Goal: Information Seeking & Learning: Compare options

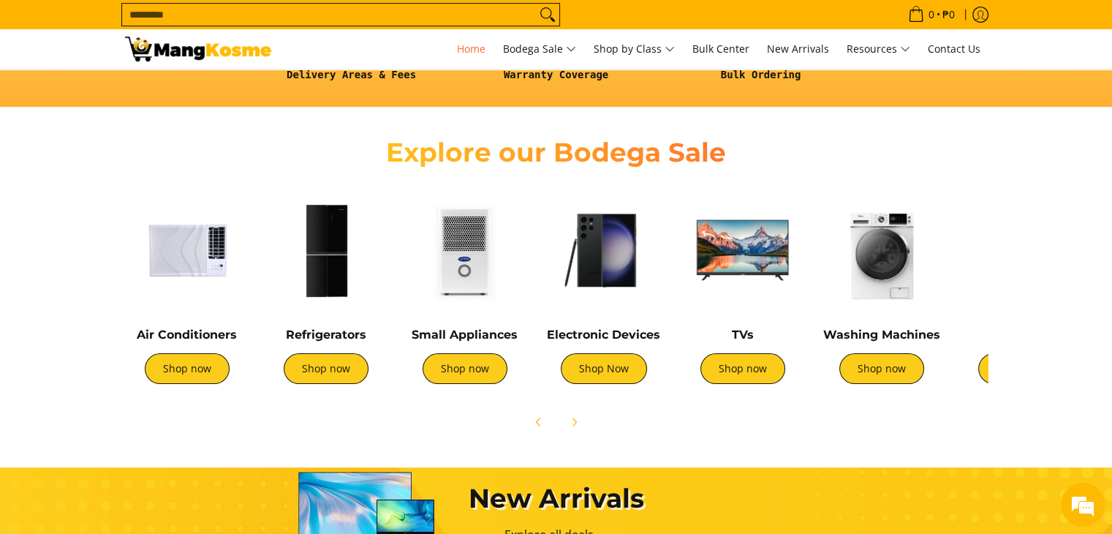
scroll to position [450, 0]
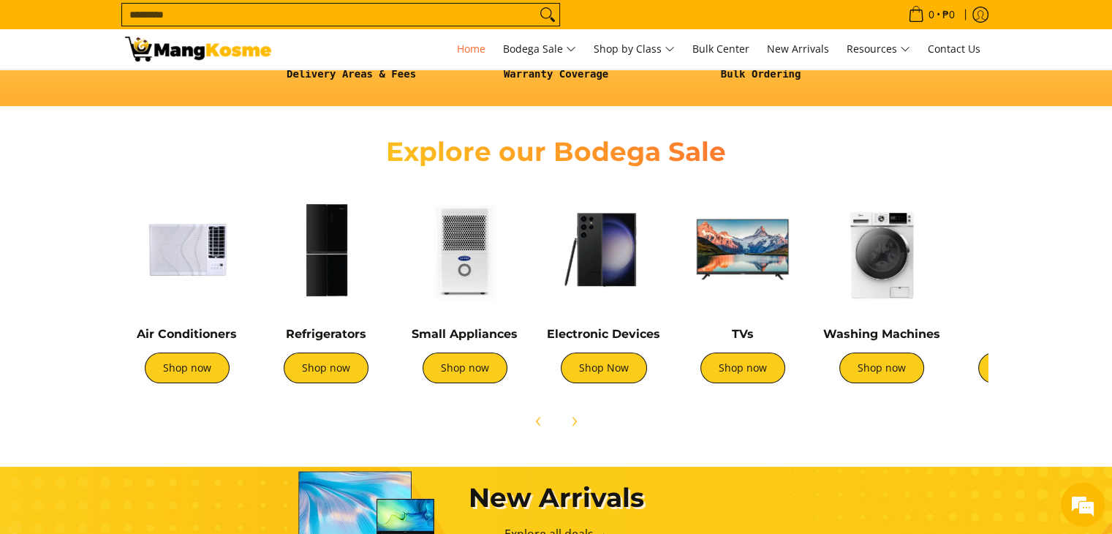
click at [338, 224] on img at bounding box center [326, 249] width 124 height 124
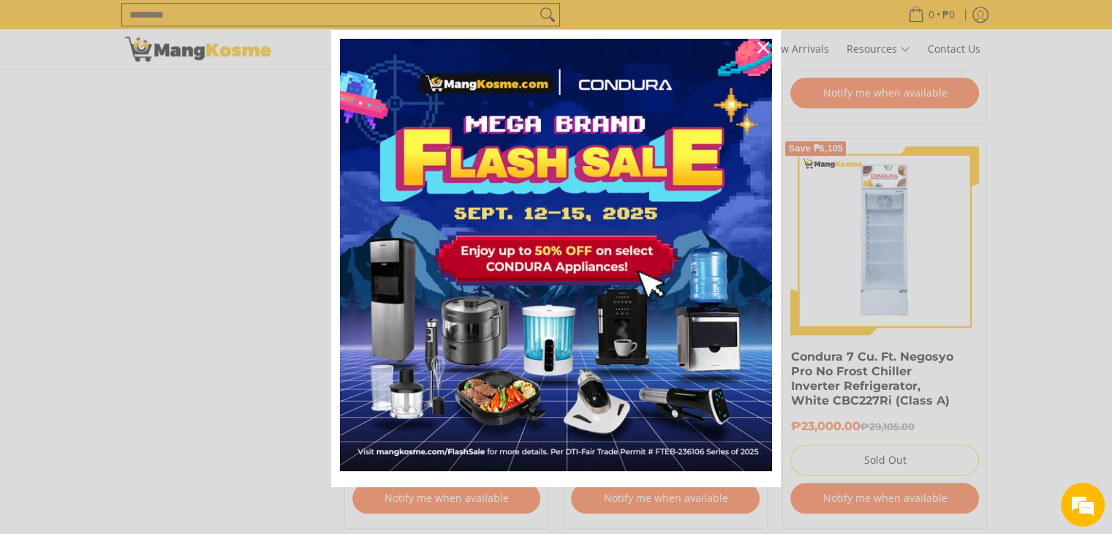
scroll to position [1384, 0]
click at [754, 39] on div "Close" at bounding box center [763, 47] width 23 height 23
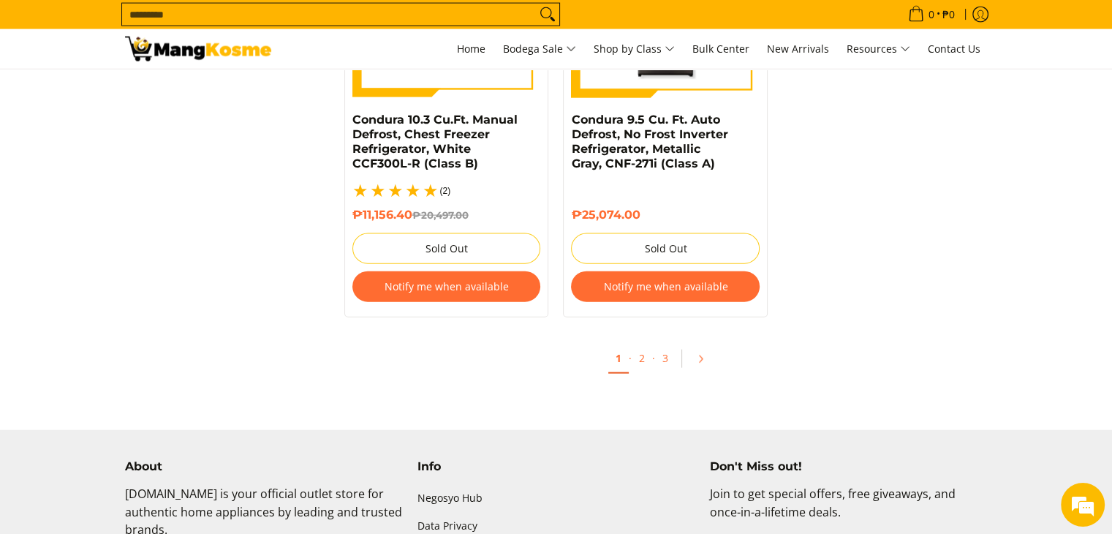
scroll to position [3264, 0]
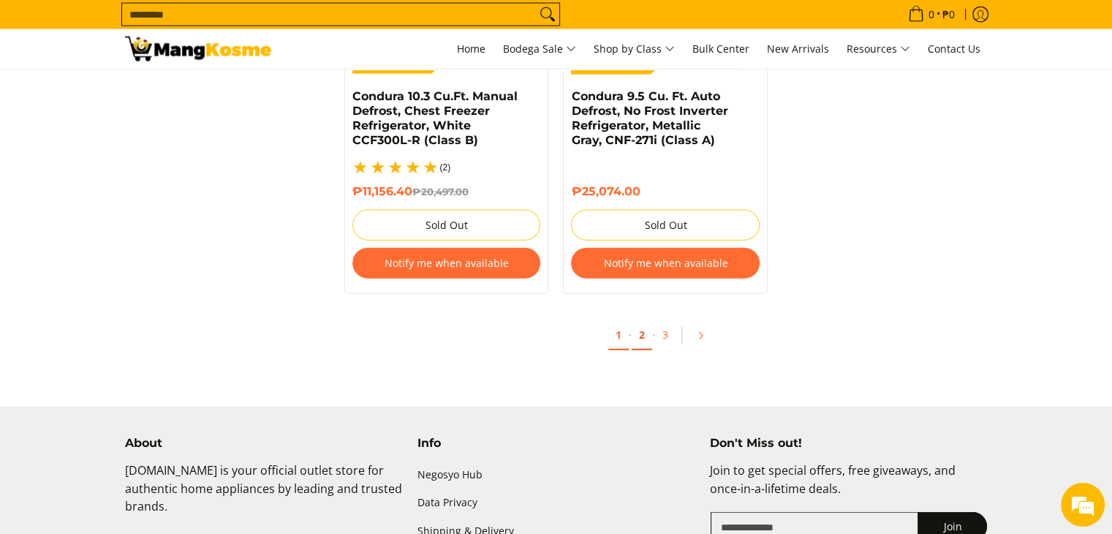
click at [636, 320] on link "2" at bounding box center [642, 335] width 20 height 30
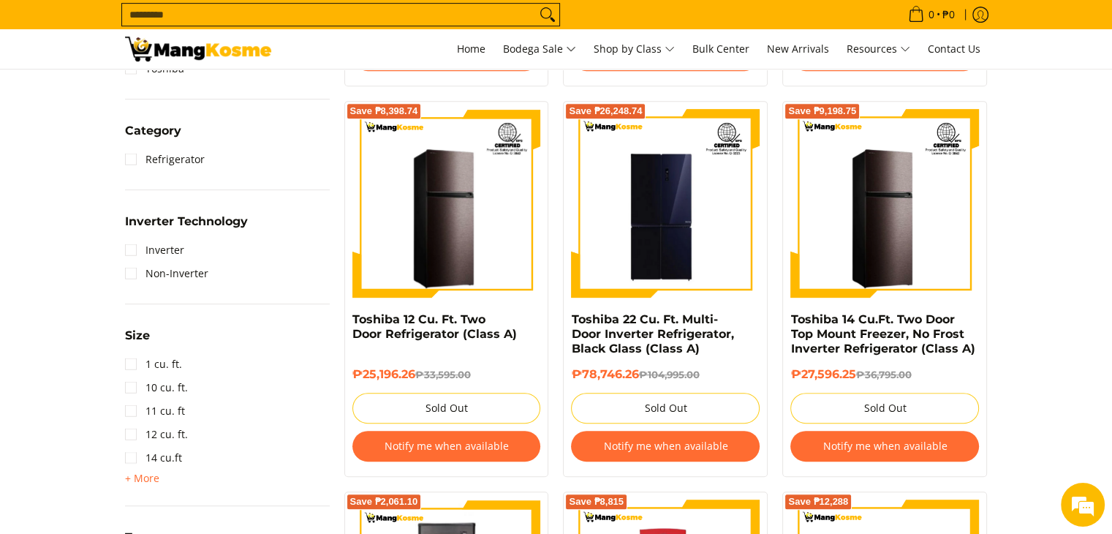
scroll to position [626, 0]
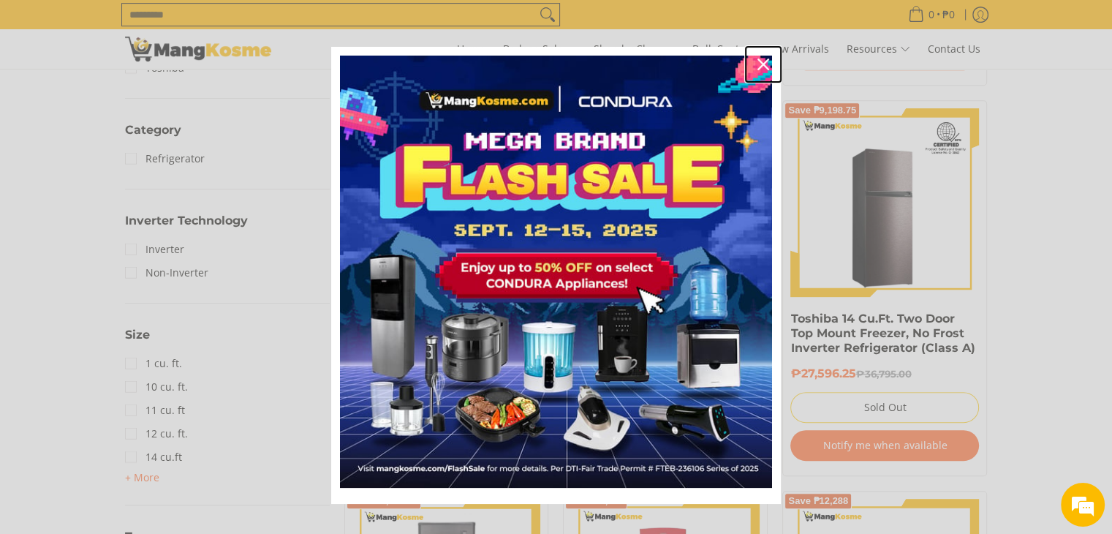
click at [758, 61] on icon "close icon" at bounding box center [764, 65] width 12 height 12
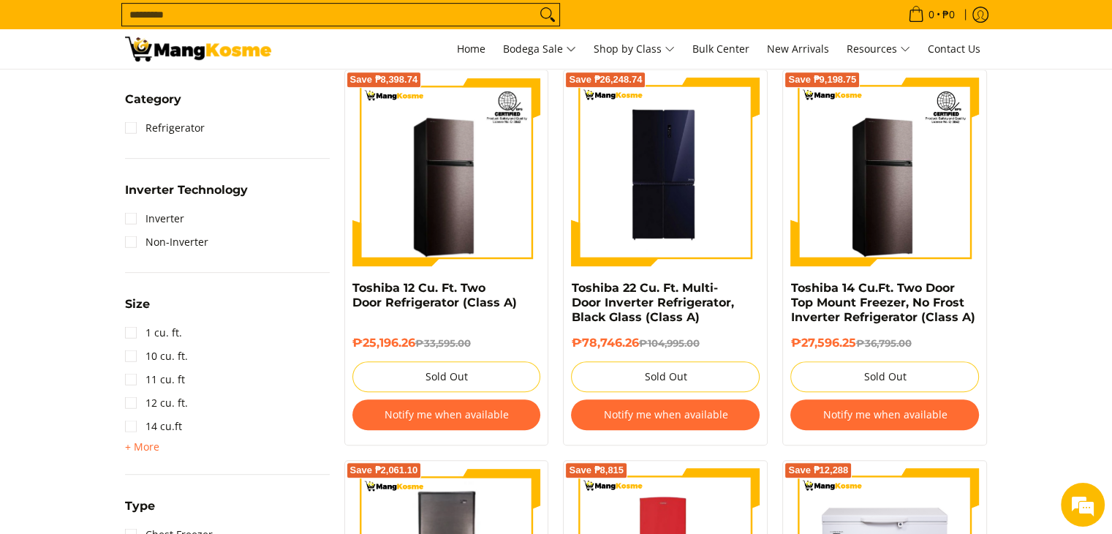
scroll to position [0, 0]
click at [658, 189] on img at bounding box center [665, 172] width 189 height 189
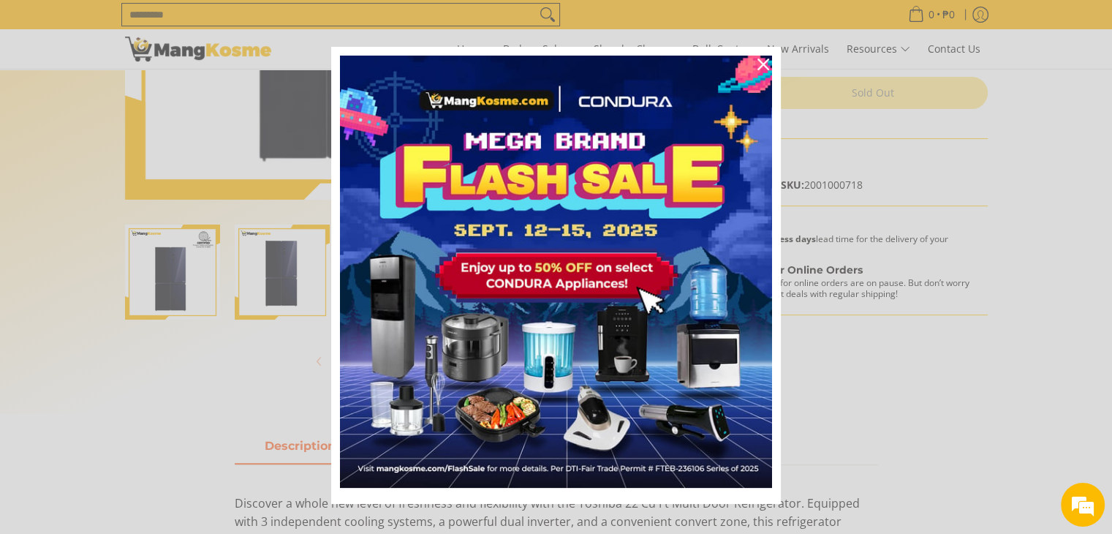
scroll to position [324, 0]
click at [758, 65] on icon "close icon" at bounding box center [764, 65] width 12 height 12
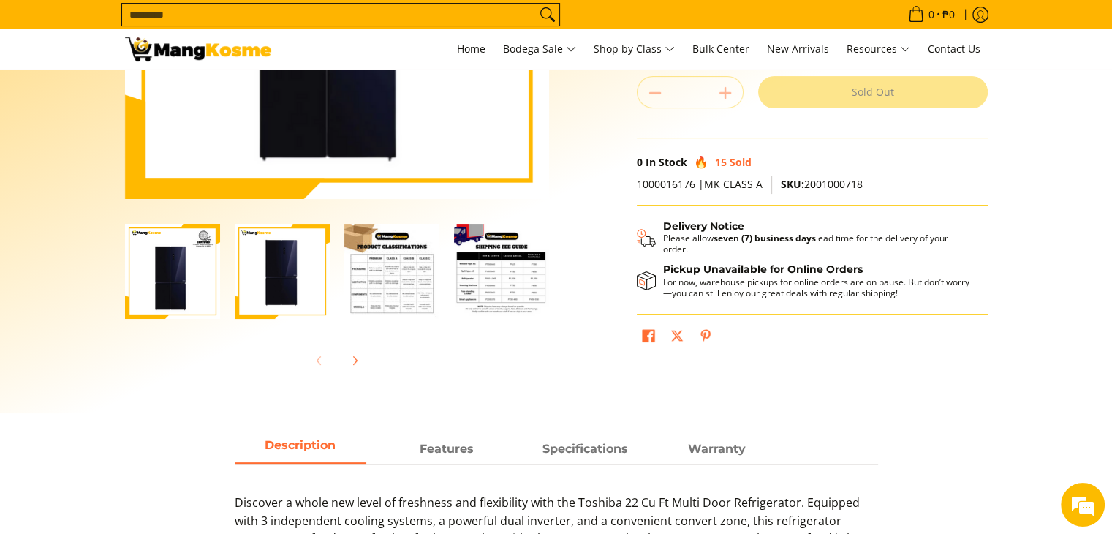
scroll to position [0, 0]
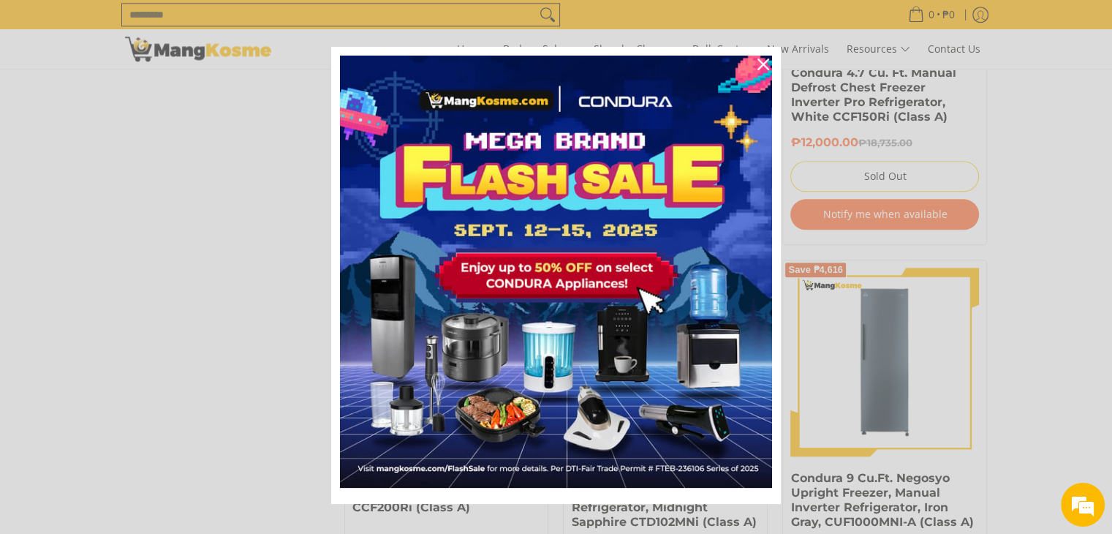
scroll to position [1670, 0]
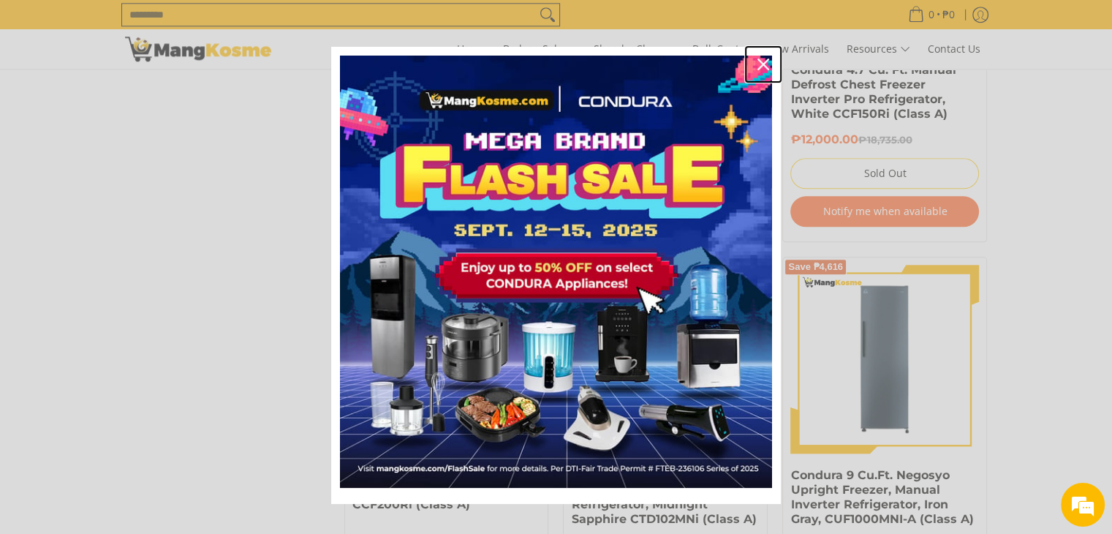
click at [758, 59] on icon "close icon" at bounding box center [764, 65] width 12 height 12
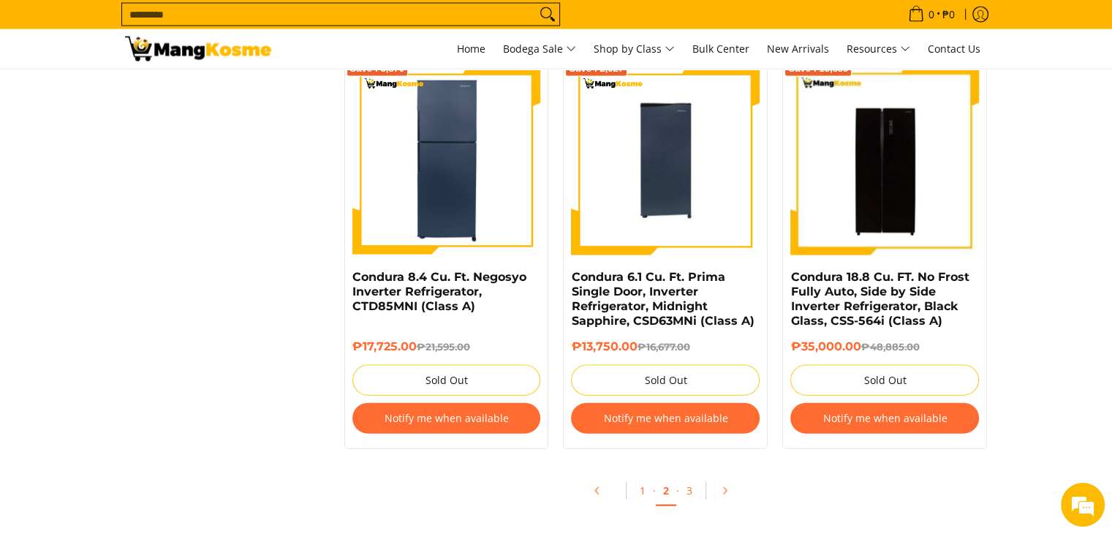
scroll to position [3191, 0]
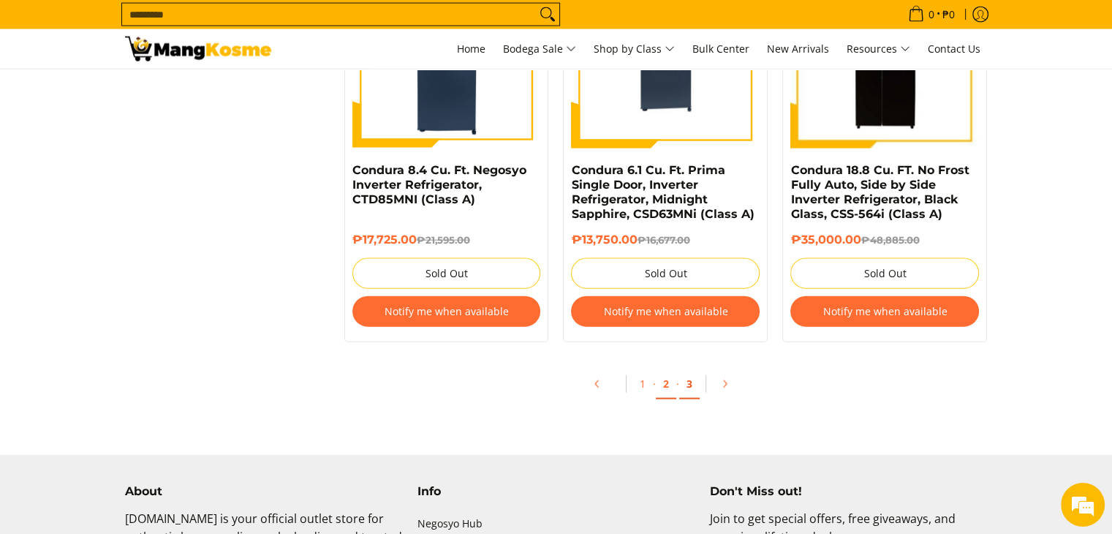
click at [692, 382] on link "3" at bounding box center [689, 384] width 20 height 30
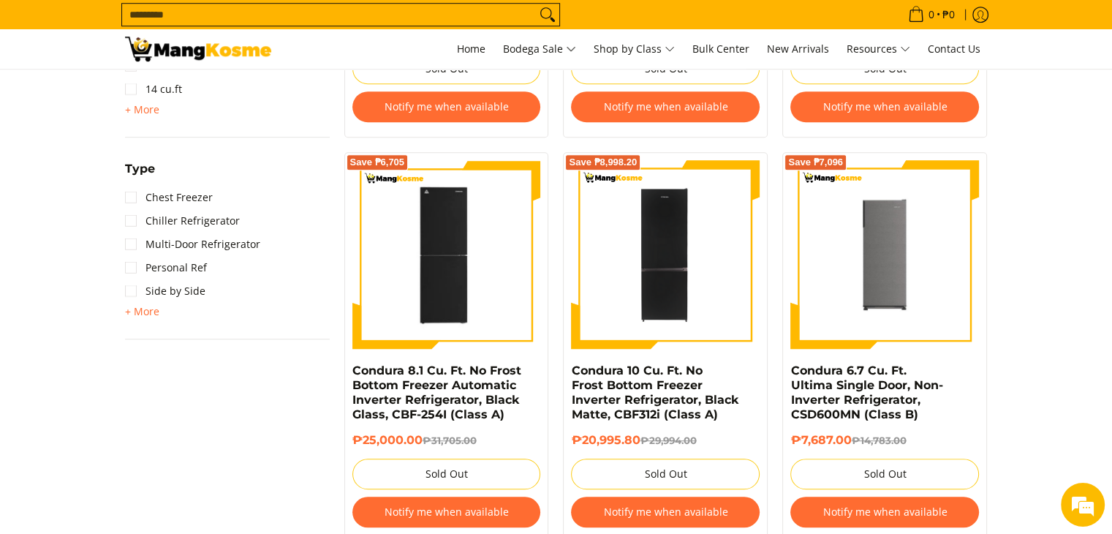
scroll to position [1025, 0]
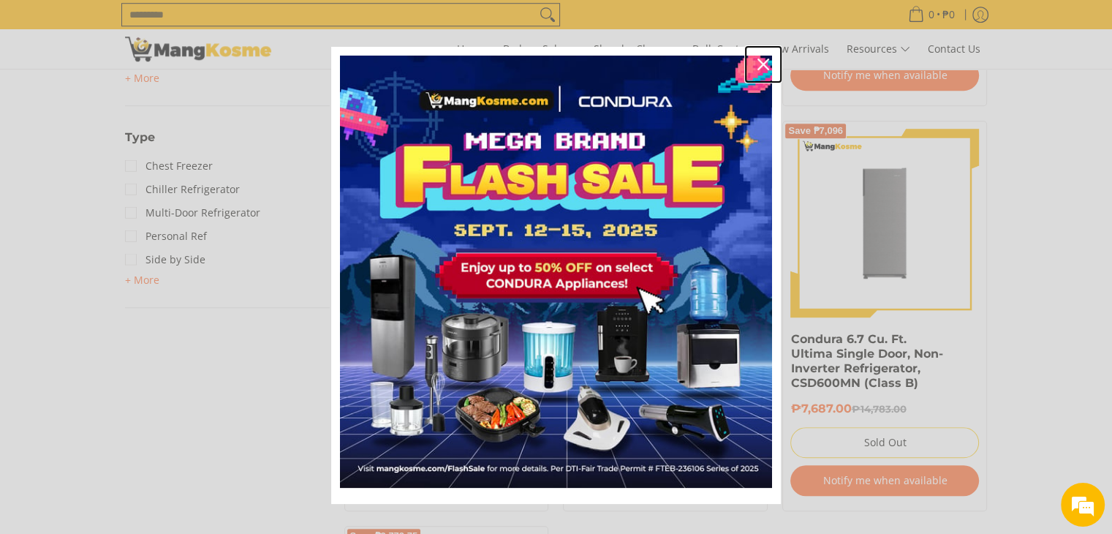
click at [760, 63] on icon "close icon" at bounding box center [764, 65] width 12 height 12
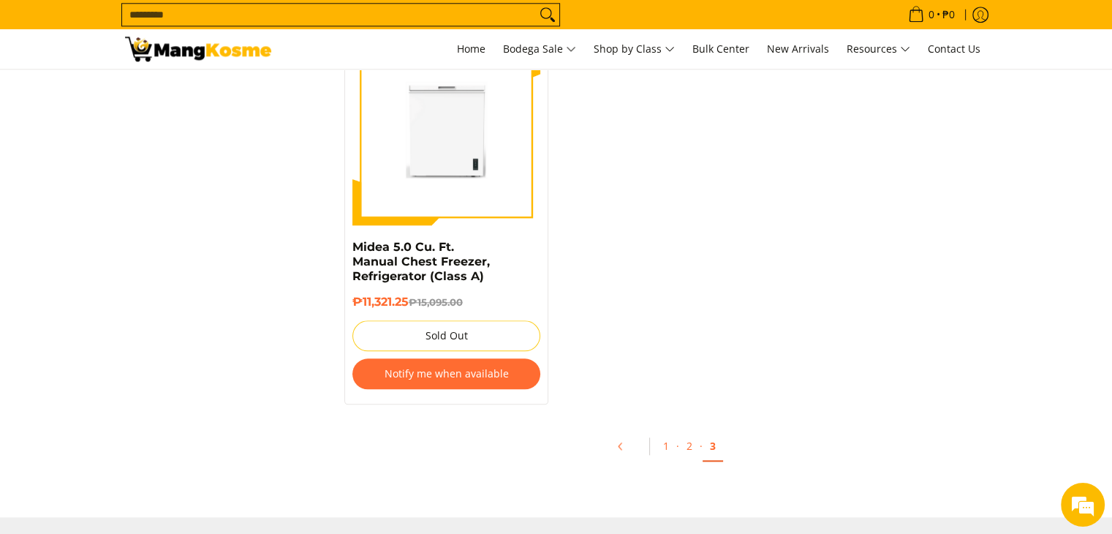
scroll to position [0, 0]
click at [692, 431] on link "2" at bounding box center [689, 446] width 20 height 30
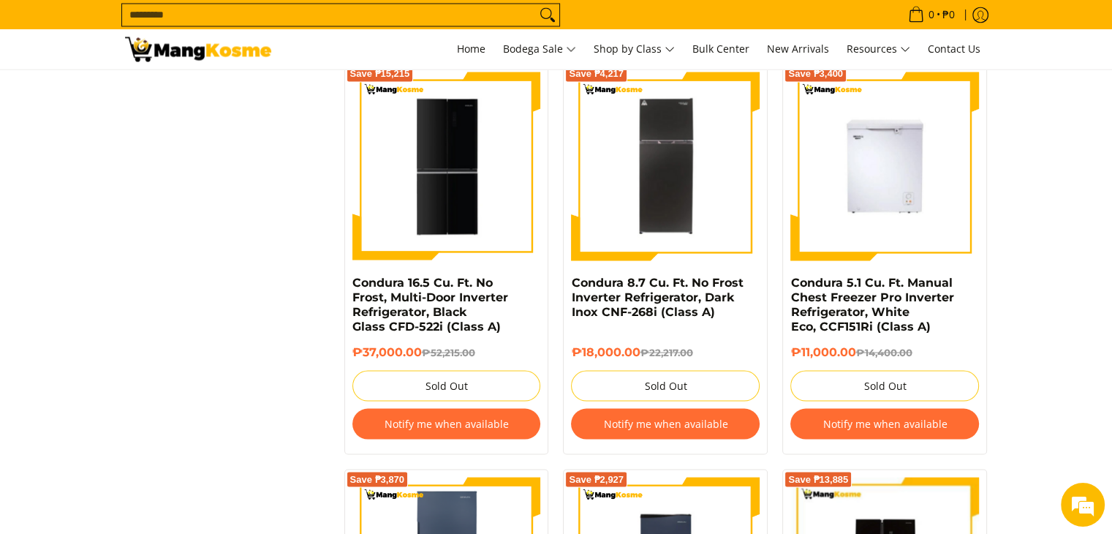
scroll to position [2675, 0]
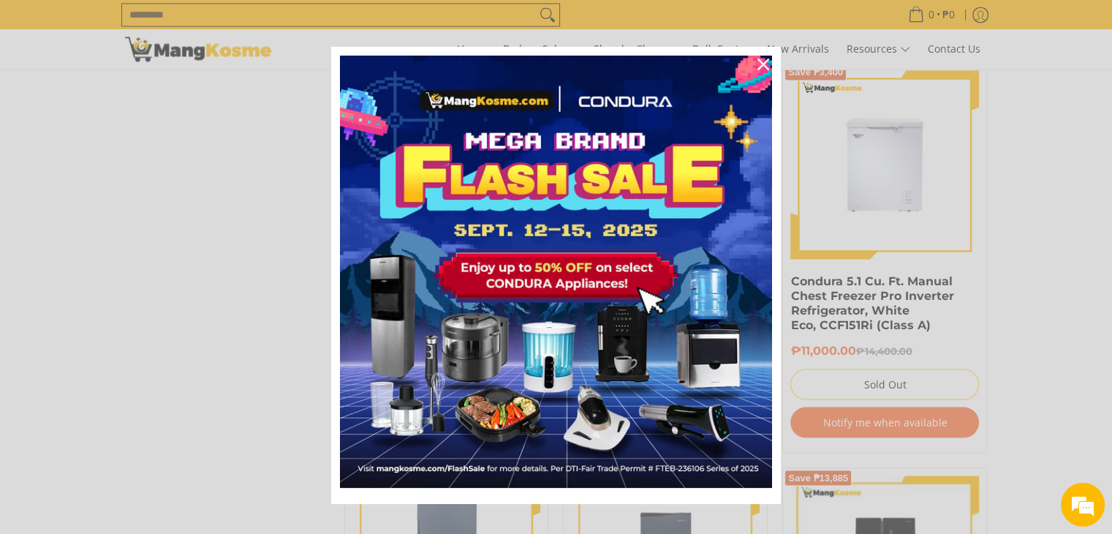
click at [459, 143] on img "Marketing offer form" at bounding box center [556, 272] width 432 height 432
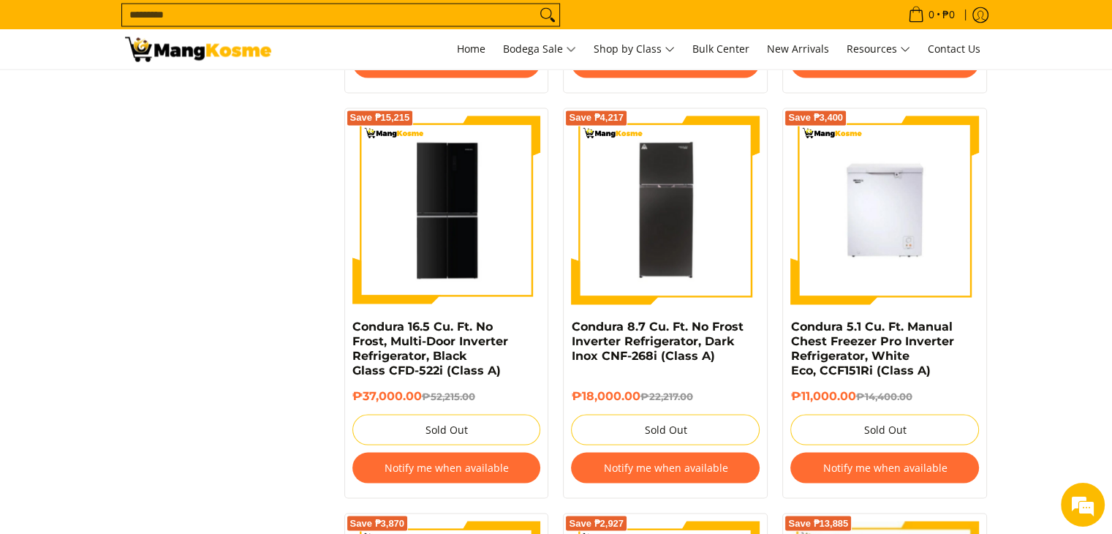
scroll to position [2619, 0]
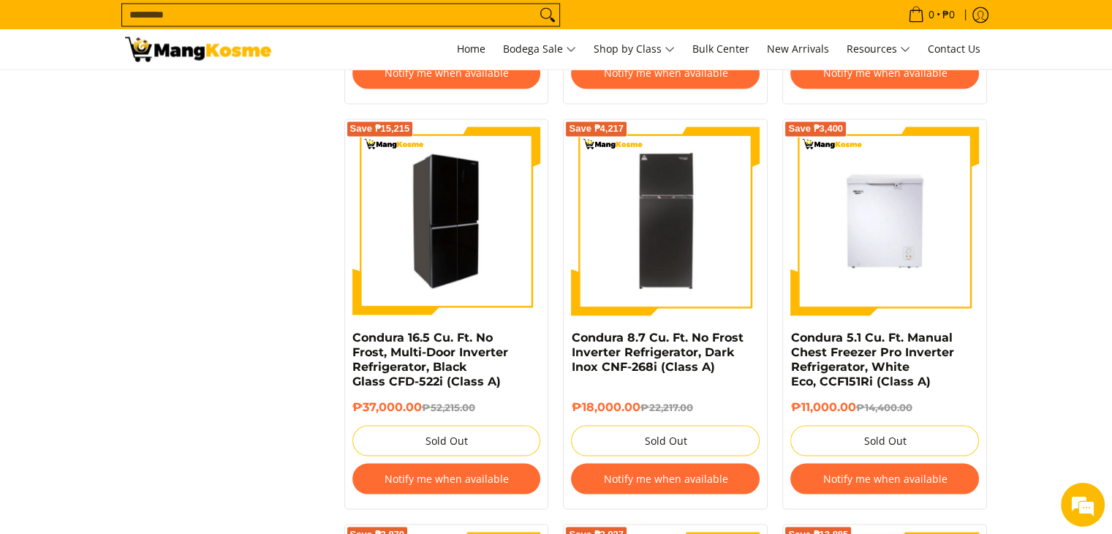
click at [446, 214] on img at bounding box center [446, 221] width 189 height 184
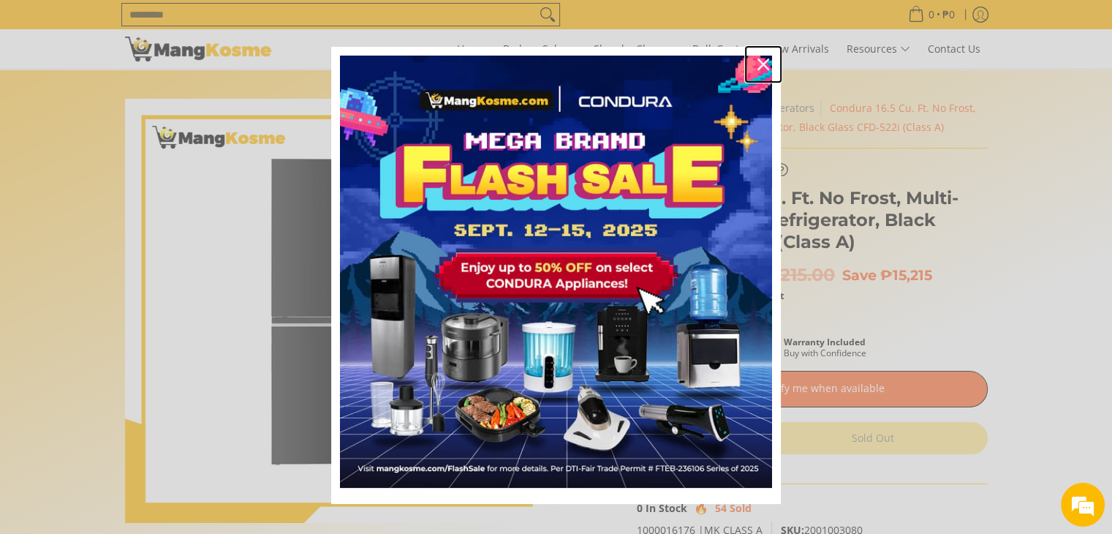
click at [761, 59] on icon "close icon" at bounding box center [764, 65] width 12 height 12
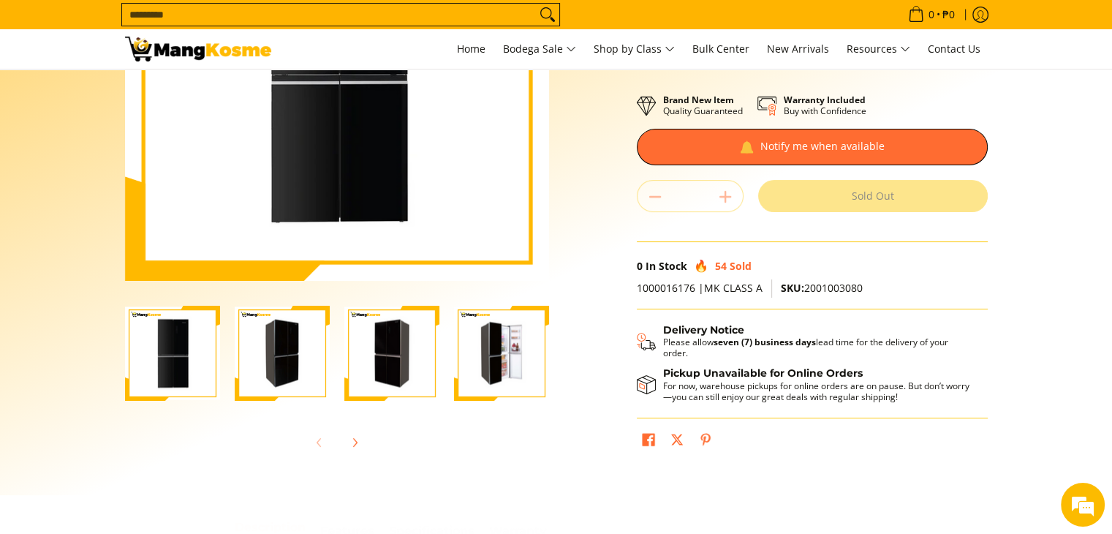
scroll to position [249, 0]
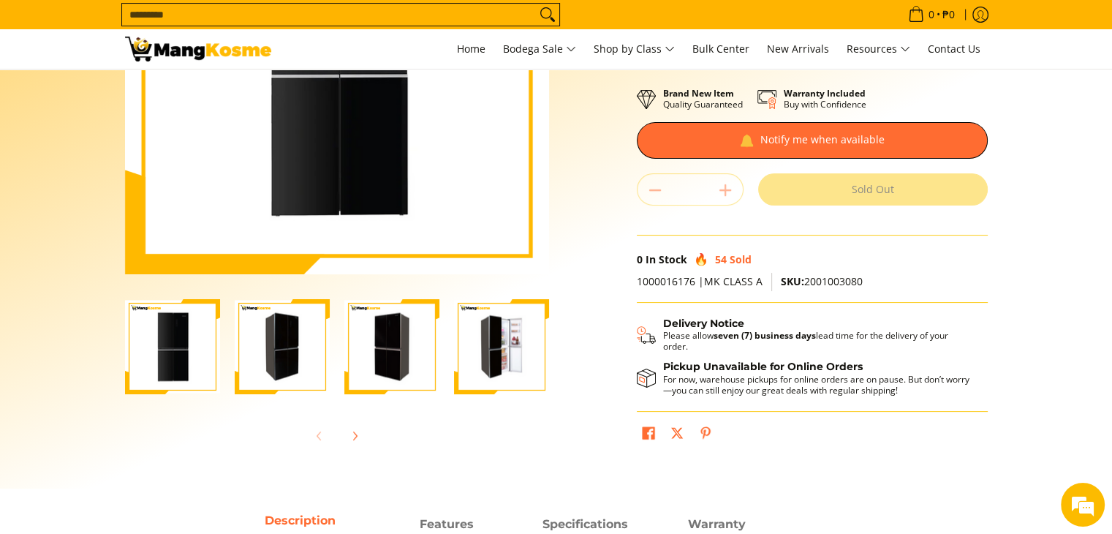
click at [499, 361] on img "Condura 16.5 Cu. Ft. No Frost, Multi-Door Inverter Refrigerator, Black Glass CF…" at bounding box center [501, 347] width 95 height 93
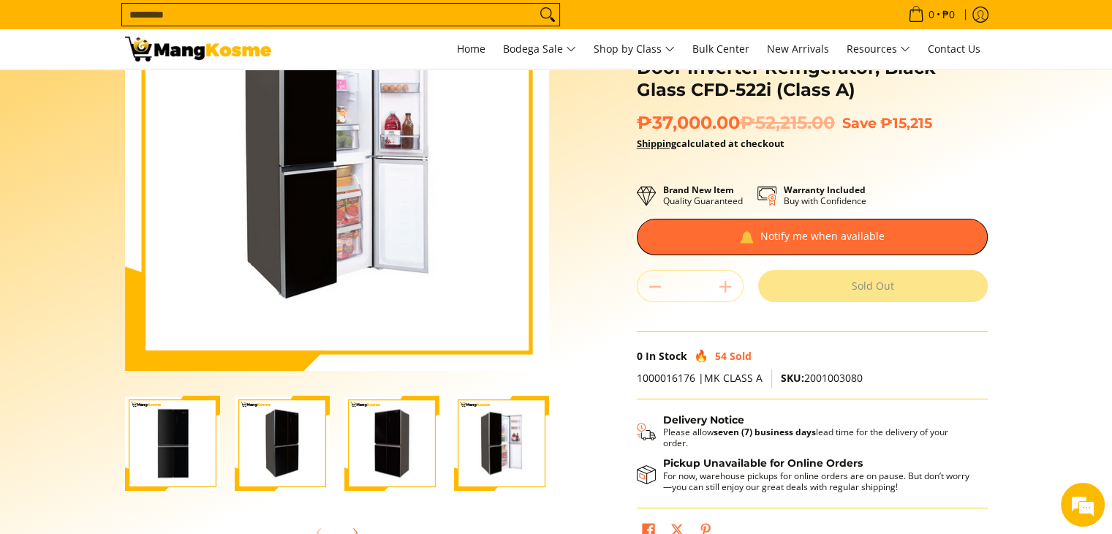
scroll to position [155, 0]
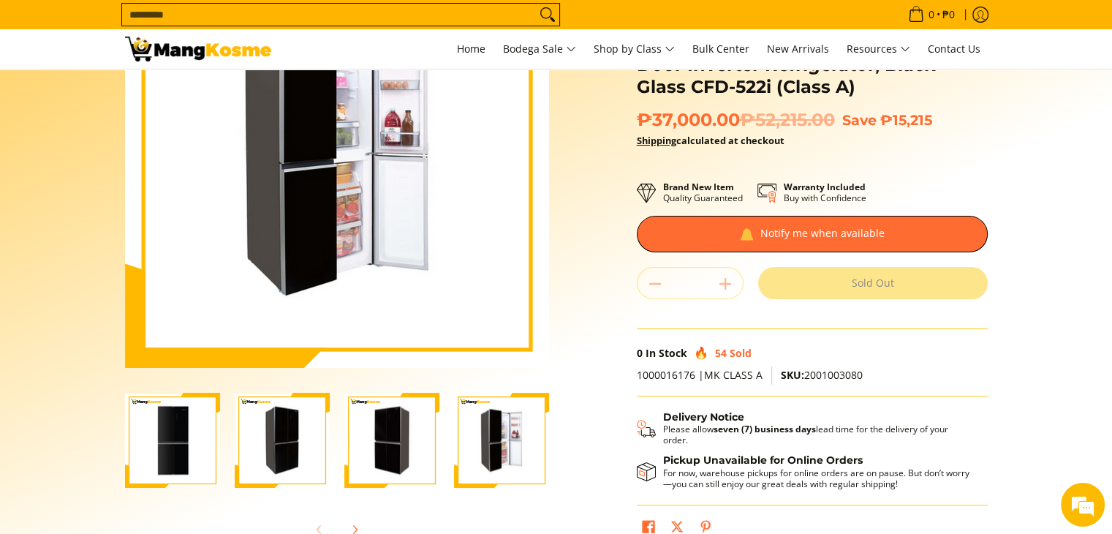
click at [401, 445] on img "Condura 16.5 Cu. Ft. No Frost, Multi-Door Inverter Refrigerator, Black Glass CF…" at bounding box center [391, 440] width 95 height 93
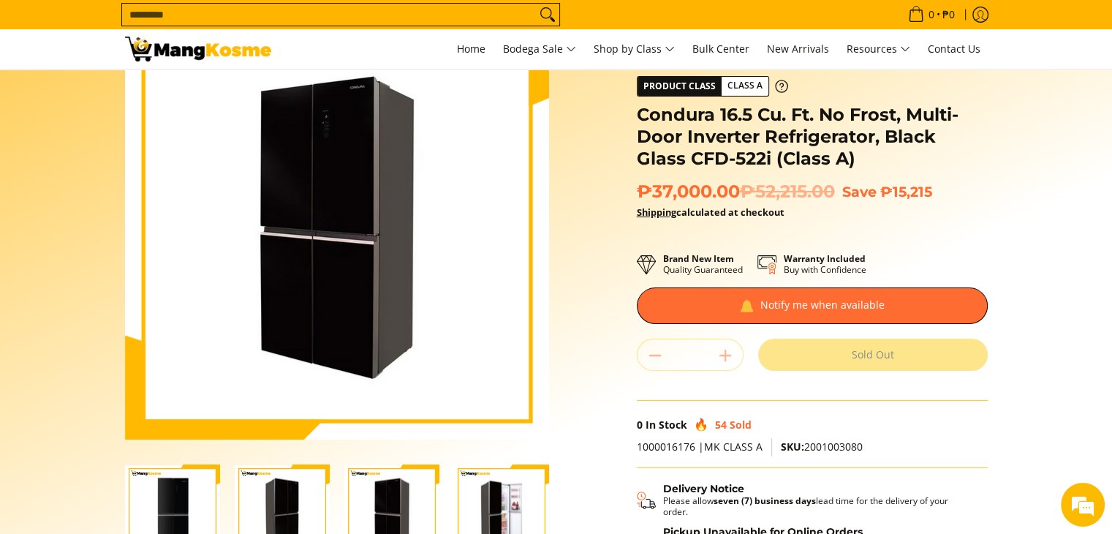
scroll to position [84, 0]
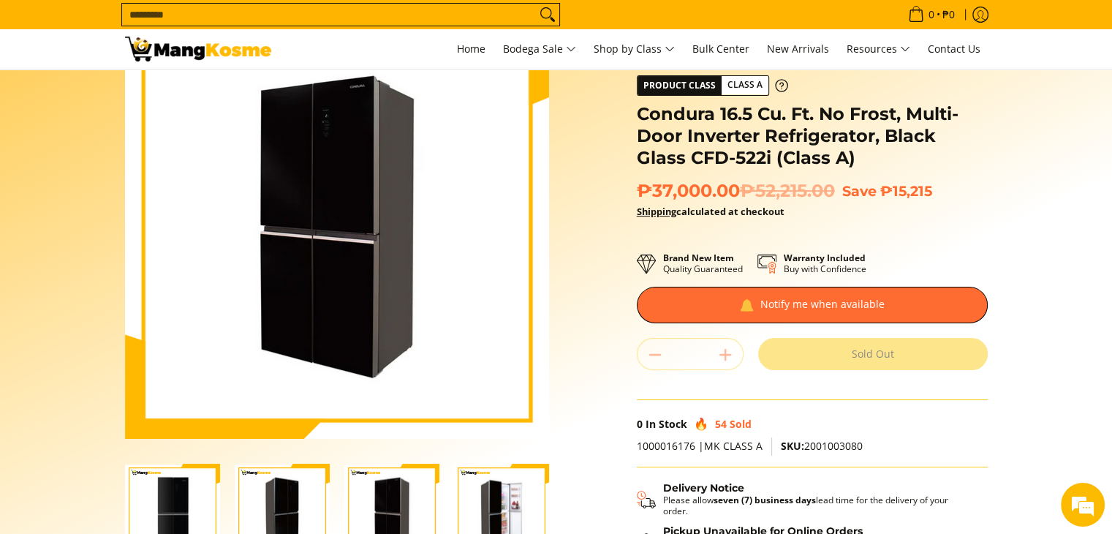
click at [304, 499] on img "Condura 16.5 Cu. Ft. No Frost, Multi-Door Inverter Refrigerator, Black Glass CF…" at bounding box center [282, 511] width 95 height 93
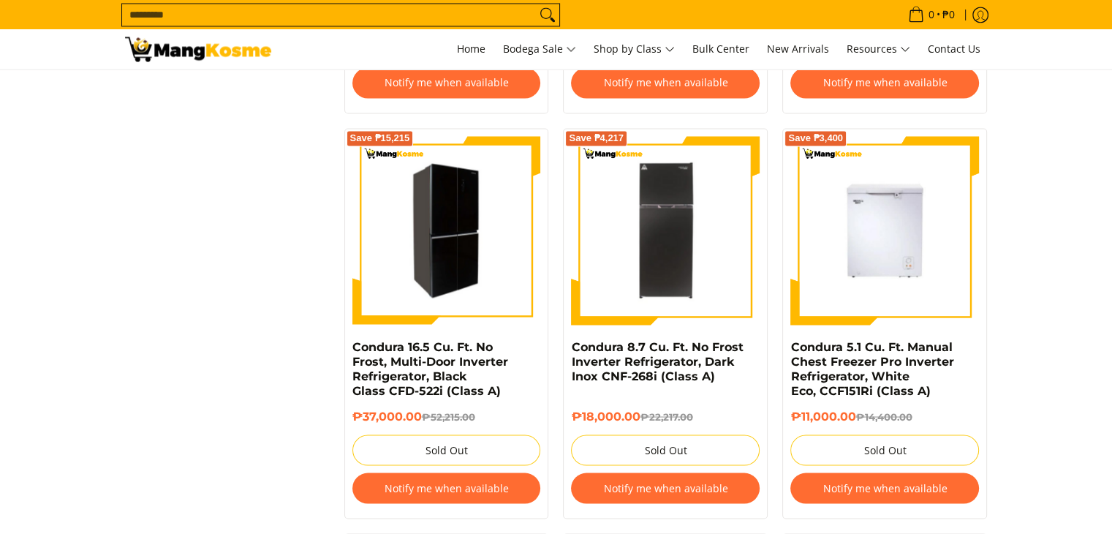
scroll to position [2619, 0]
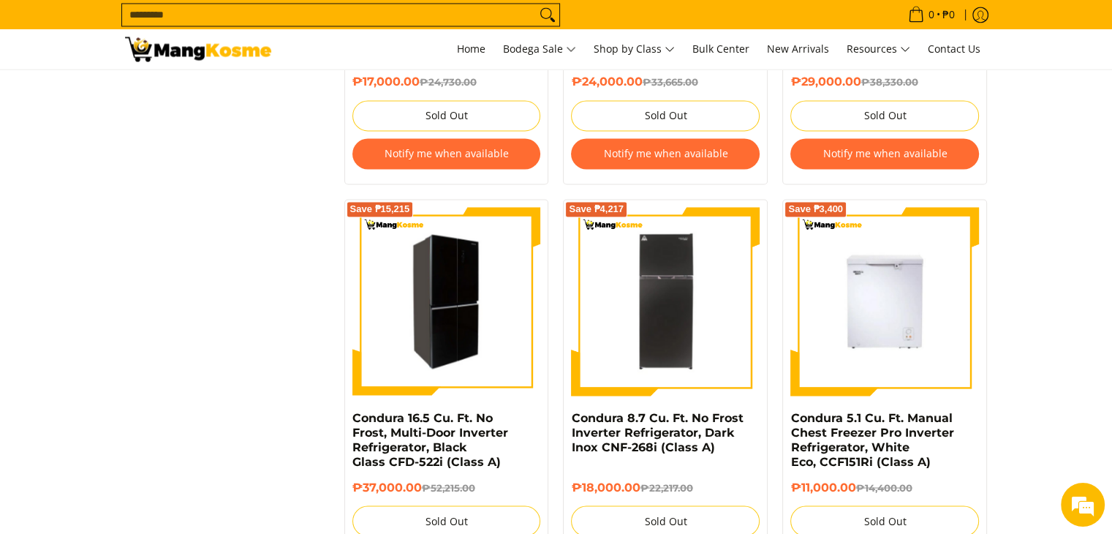
scroll to position [2533, 0]
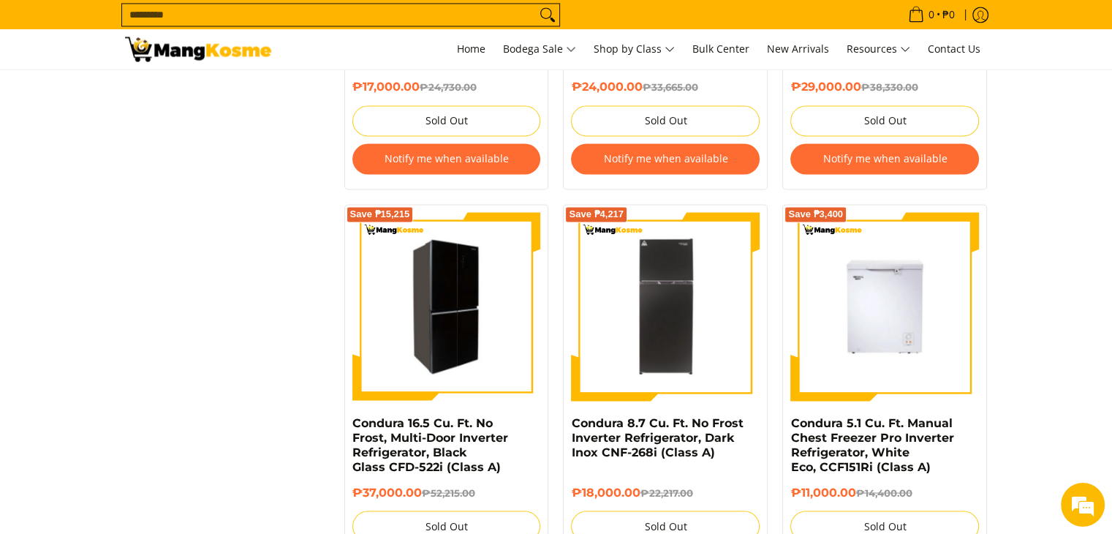
click at [423, 333] on img at bounding box center [446, 306] width 189 height 184
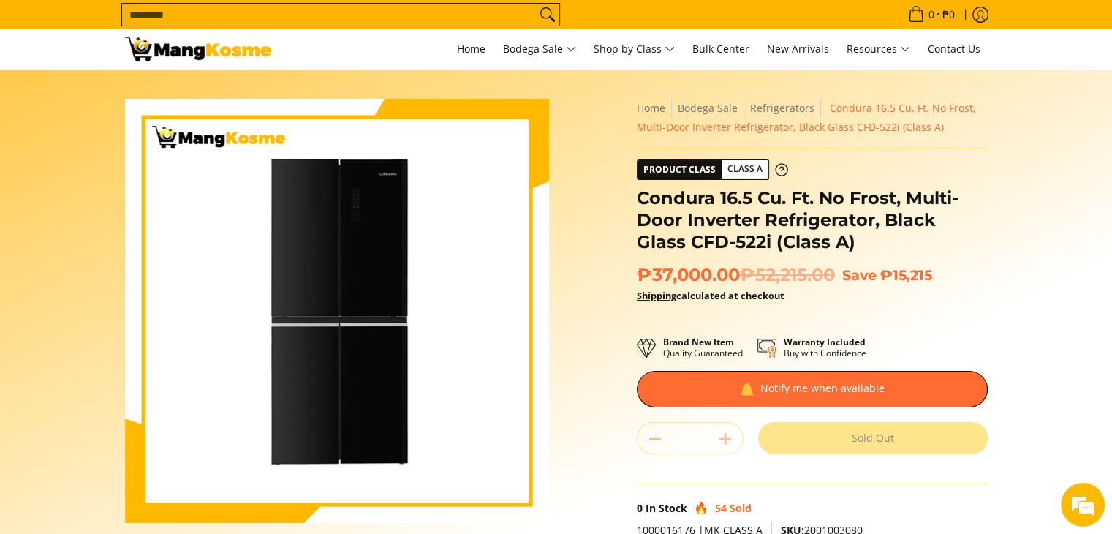
scroll to position [208, 0]
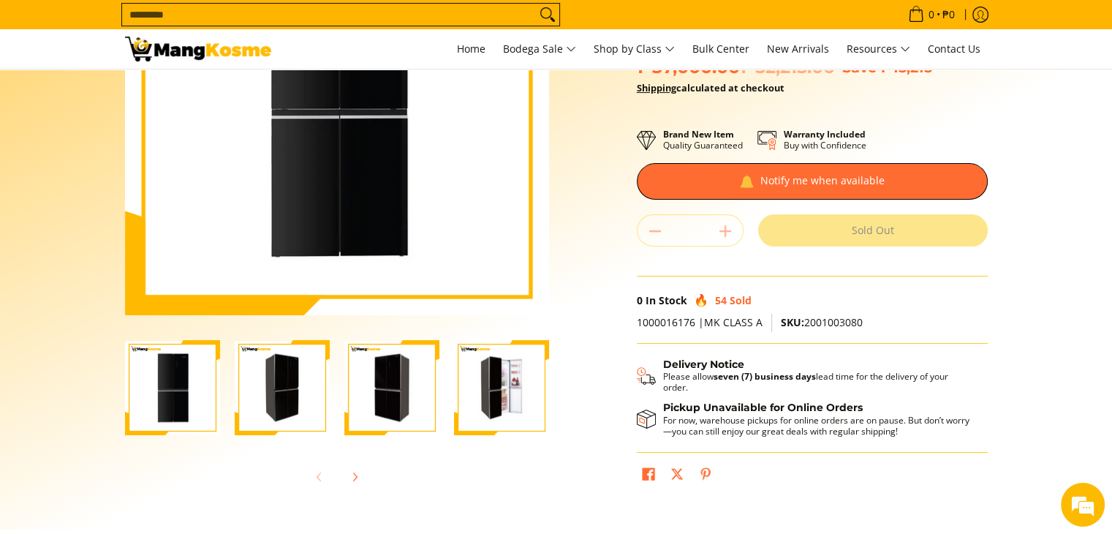
click at [504, 404] on img "Condura 16.5 Cu. Ft. No Frost, Multi-Door Inverter Refrigerator, Black Glass CF…" at bounding box center [501, 388] width 95 height 93
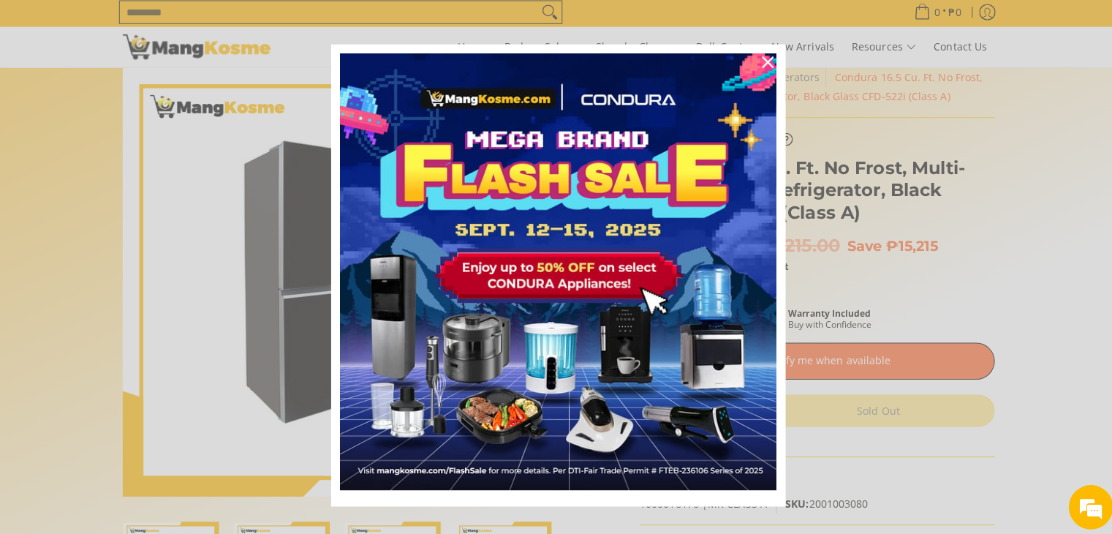
scroll to position [31, 0]
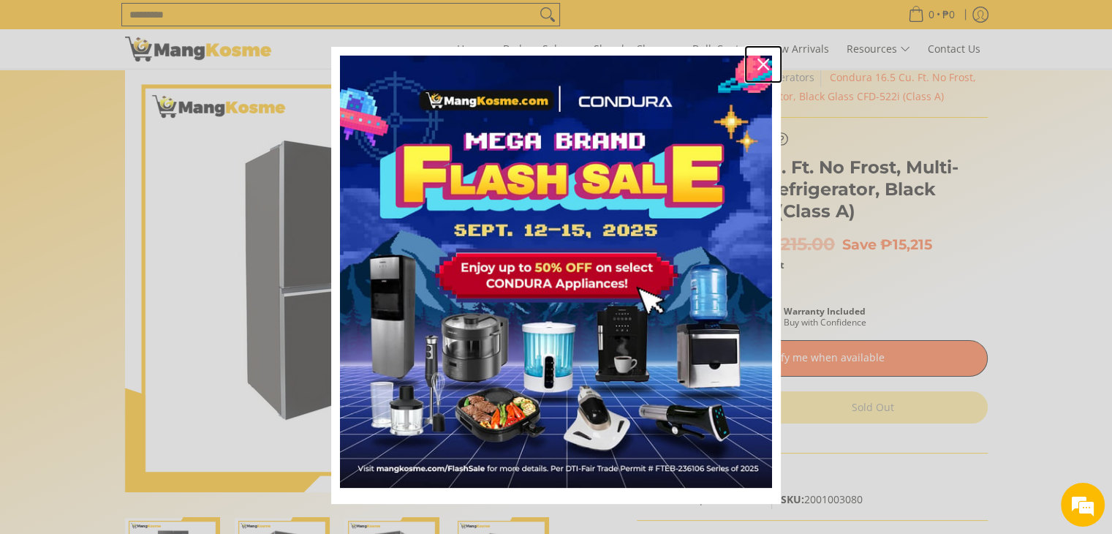
click at [758, 65] on icon "close icon" at bounding box center [764, 65] width 12 height 12
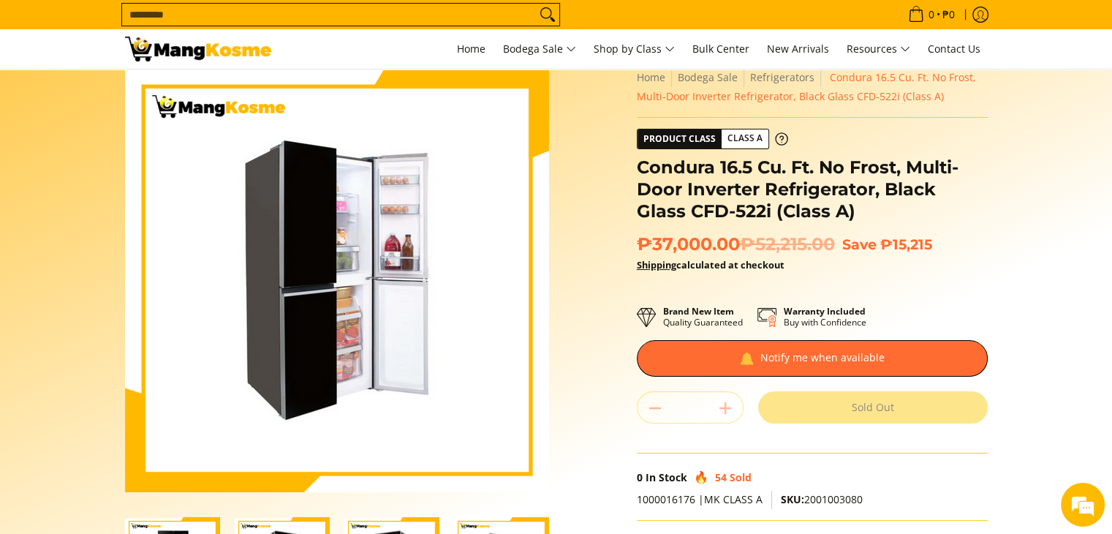
scroll to position [0, 0]
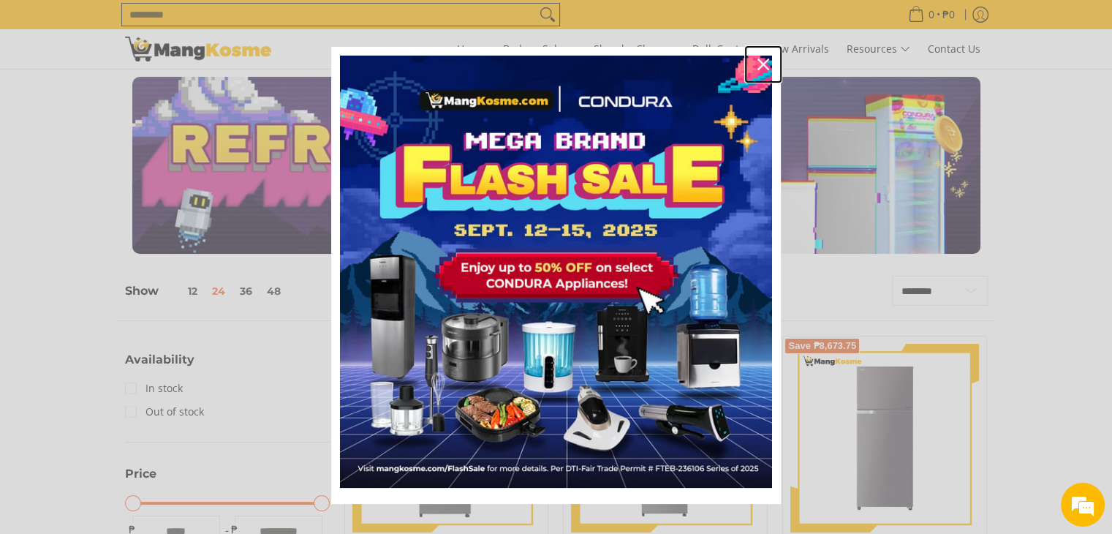
click at [758, 66] on icon "close icon" at bounding box center [764, 65] width 12 height 12
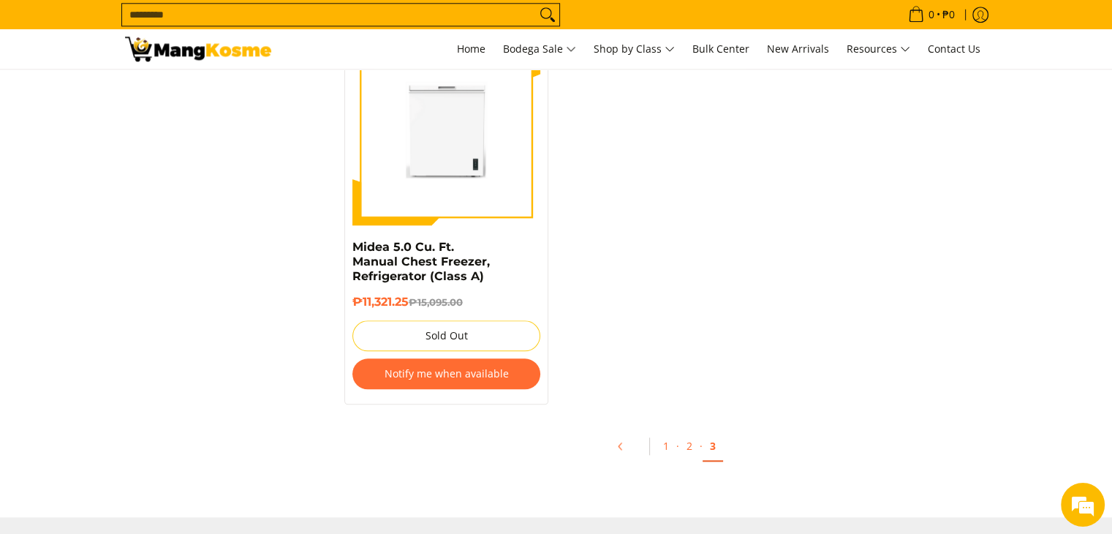
scroll to position [1522, 0]
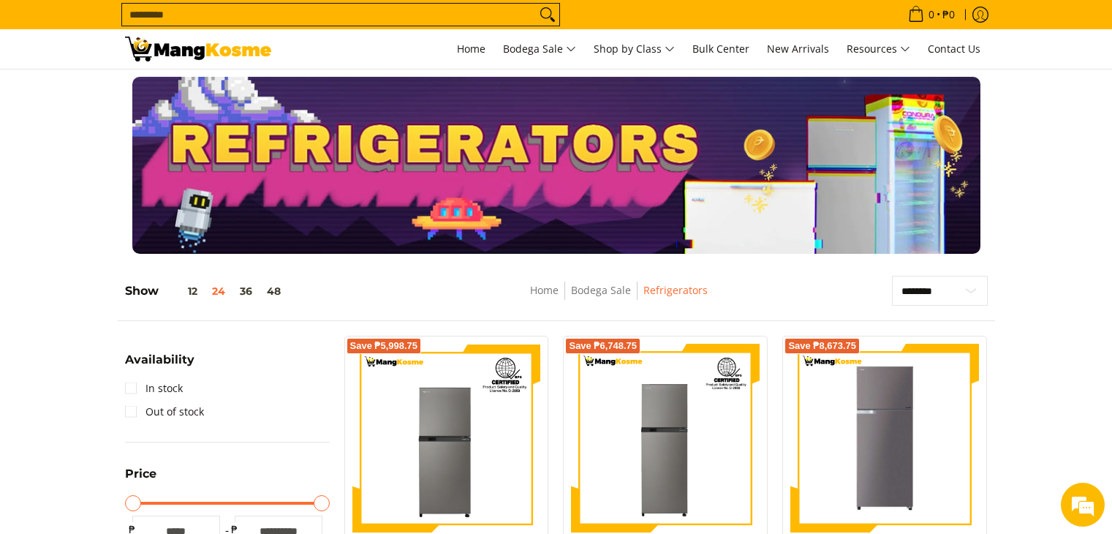
scroll to position [687, 0]
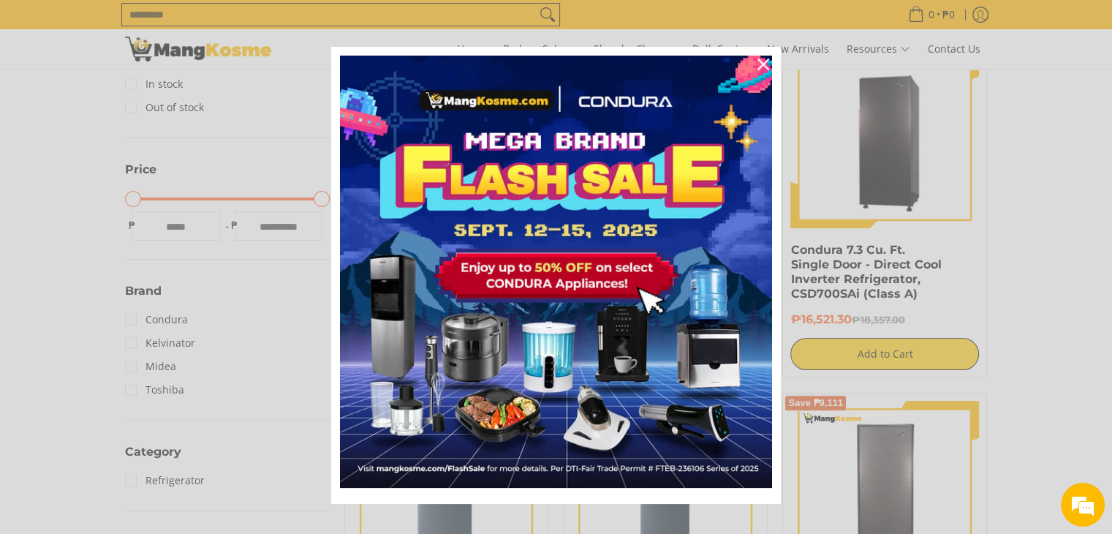
scroll to position [293, 0]
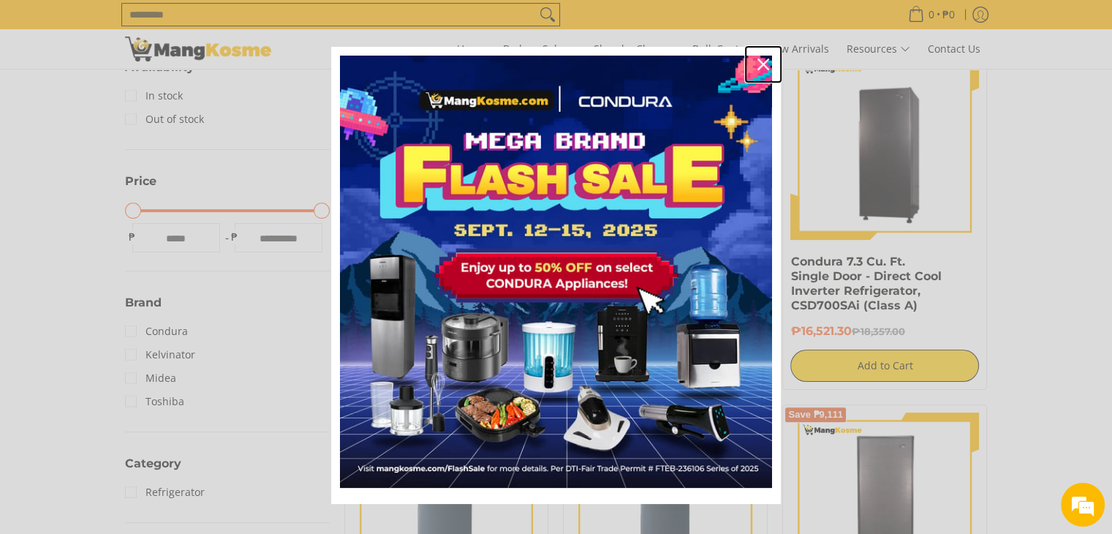
click at [758, 61] on icon "close icon" at bounding box center [764, 65] width 12 height 12
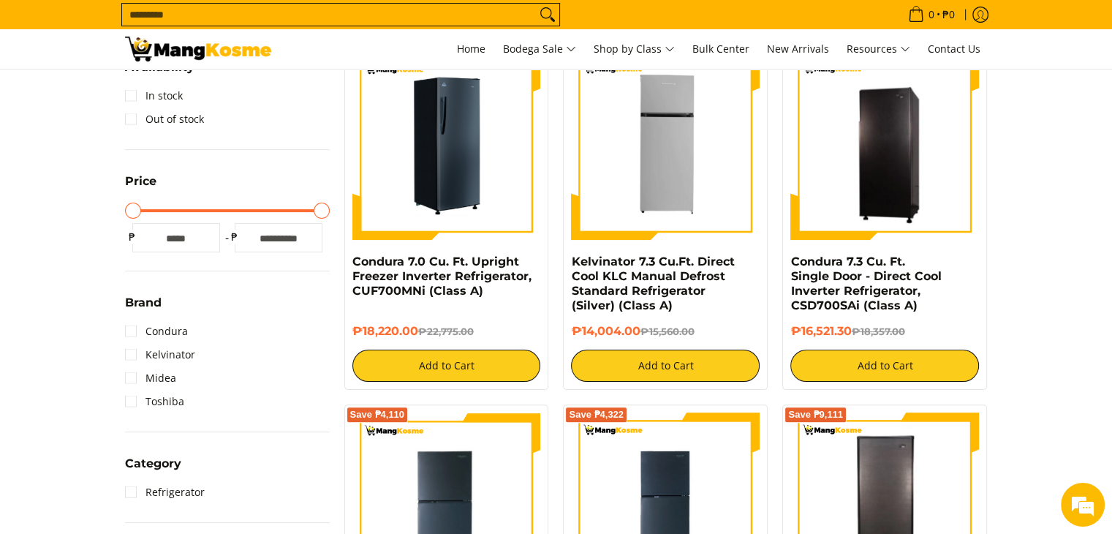
scroll to position [0, 0]
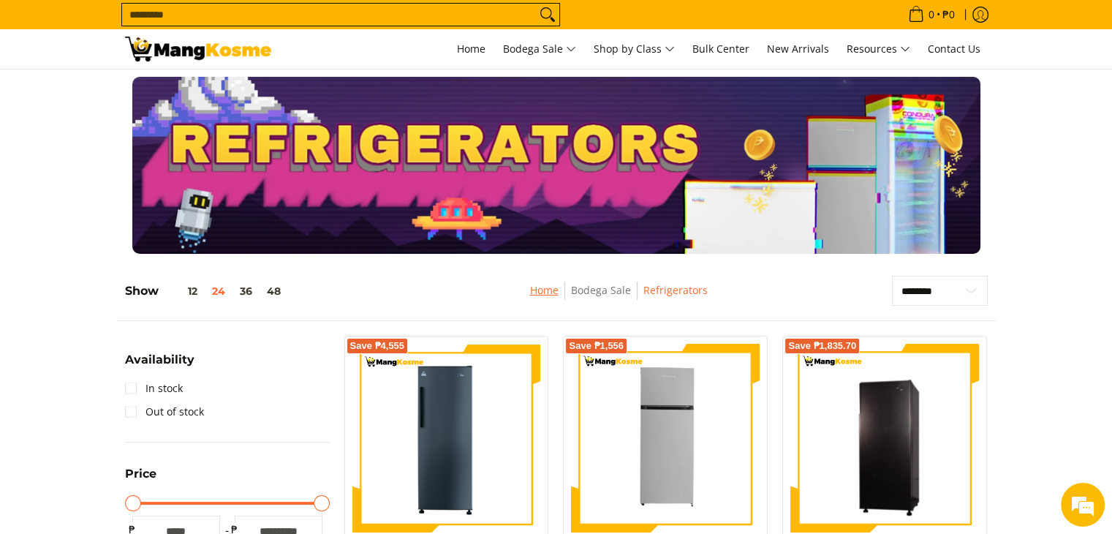
click at [541, 290] on link "Home" at bounding box center [544, 290] width 29 height 14
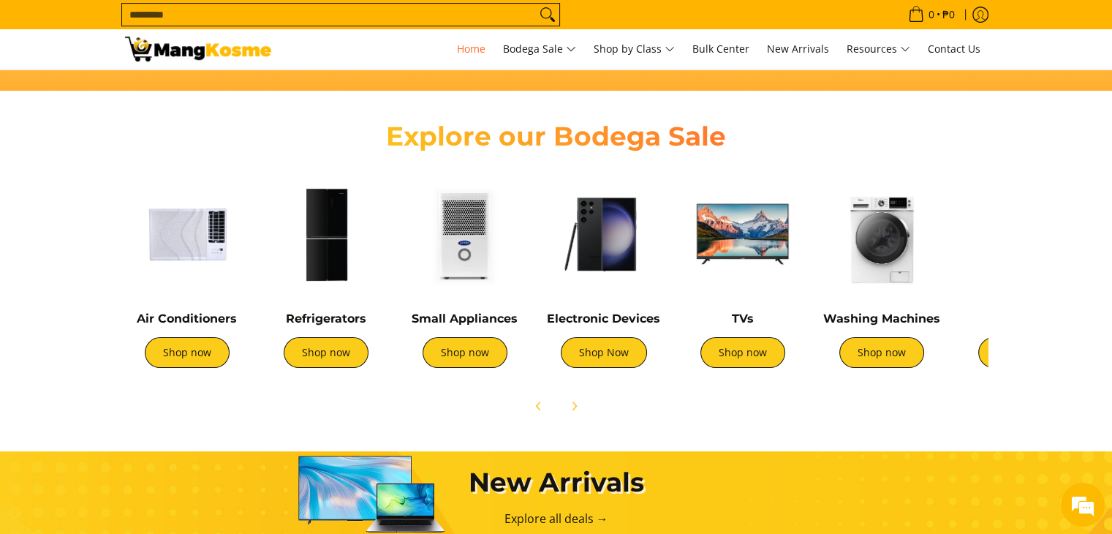
scroll to position [465, 0]
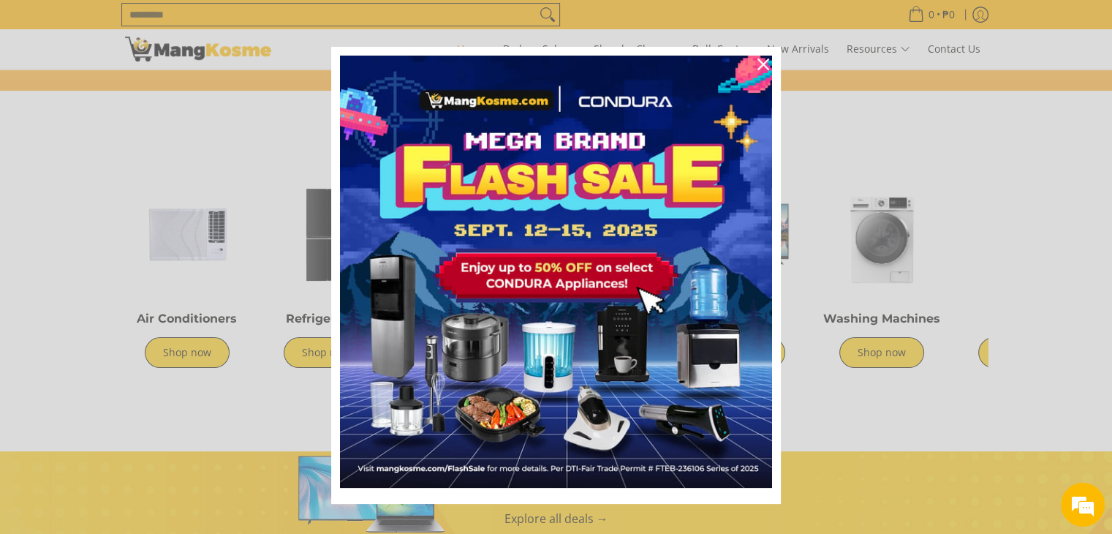
click at [874, 349] on div "Marketing offer form" at bounding box center [556, 267] width 1112 height 534
click at [758, 59] on icon "close icon" at bounding box center [764, 65] width 12 height 12
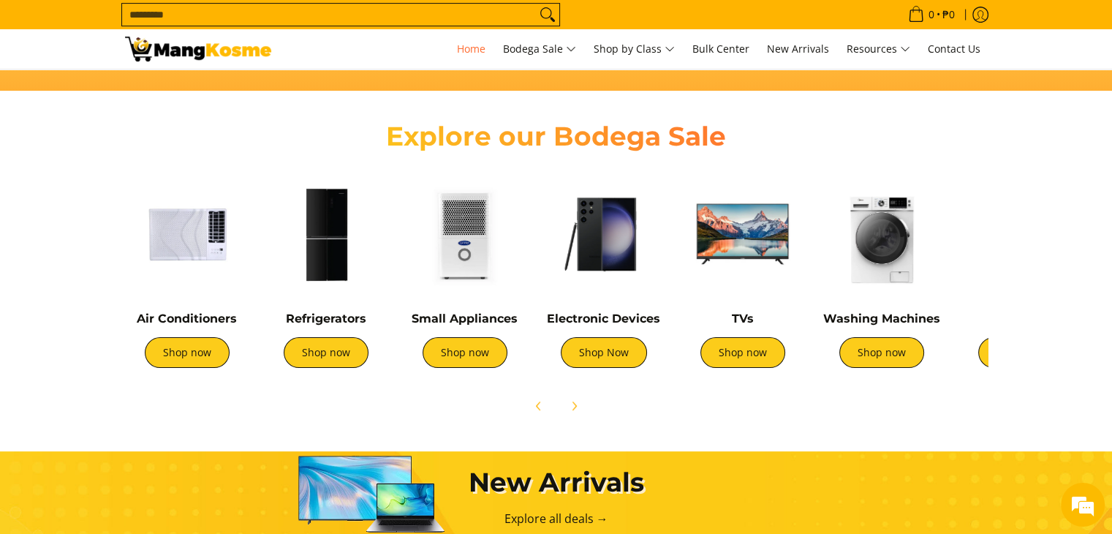
scroll to position [0, 581]
click at [903, 246] on img at bounding box center [882, 234] width 124 height 124
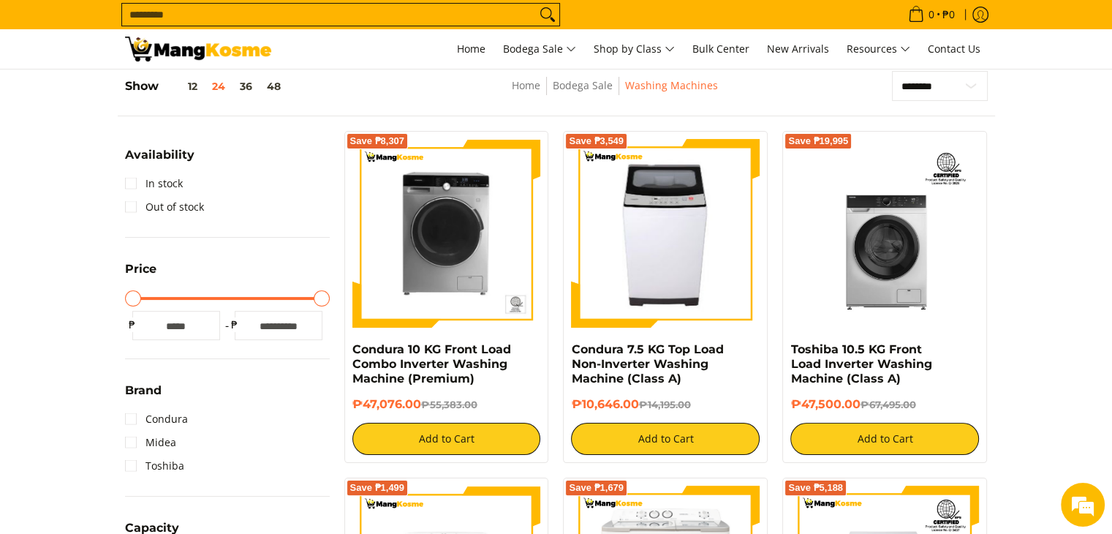
scroll to position [214, 0]
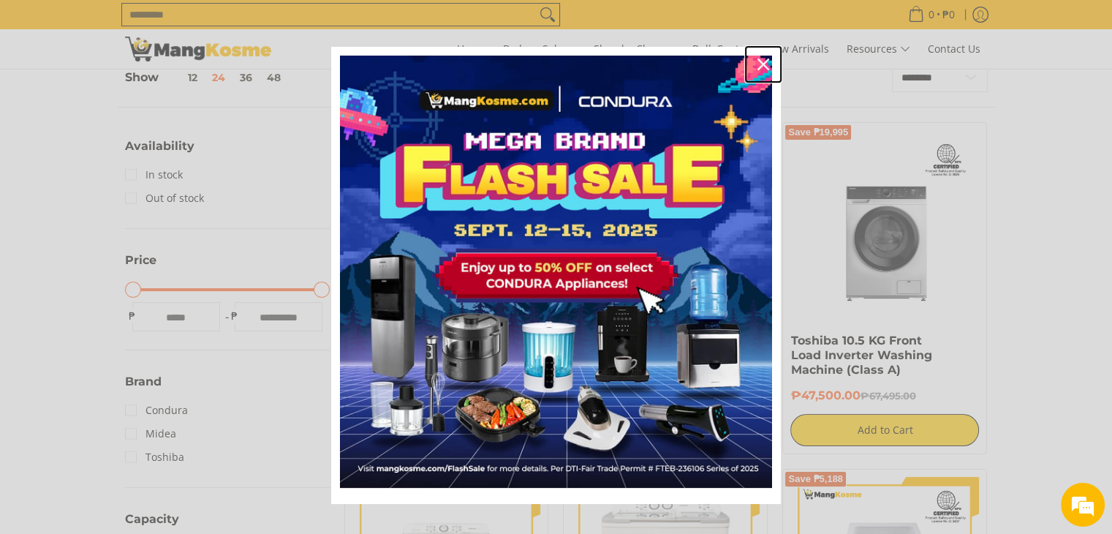
click at [758, 64] on icon "close icon" at bounding box center [764, 65] width 12 height 12
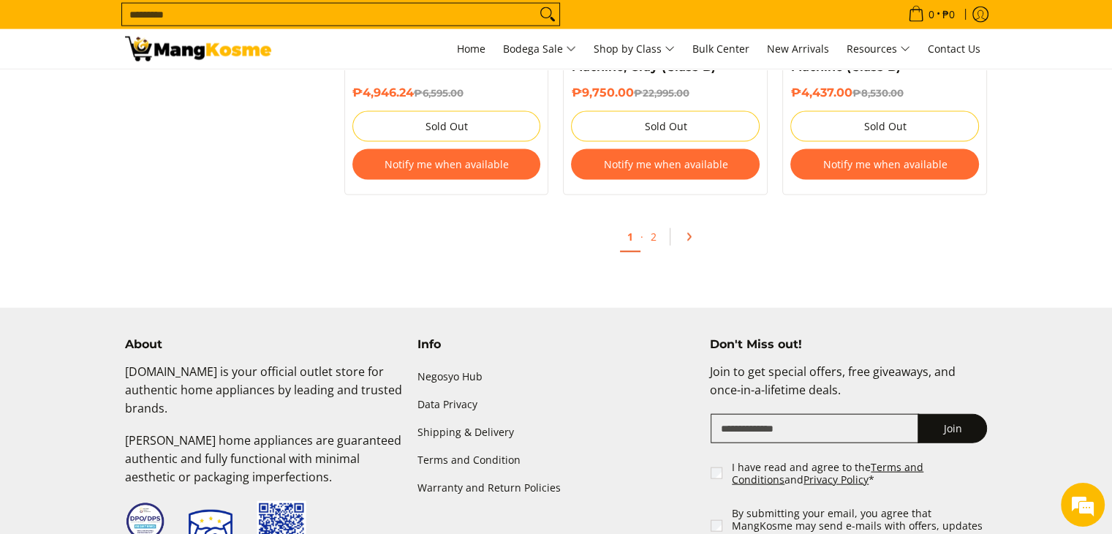
scroll to position [3188, 0]
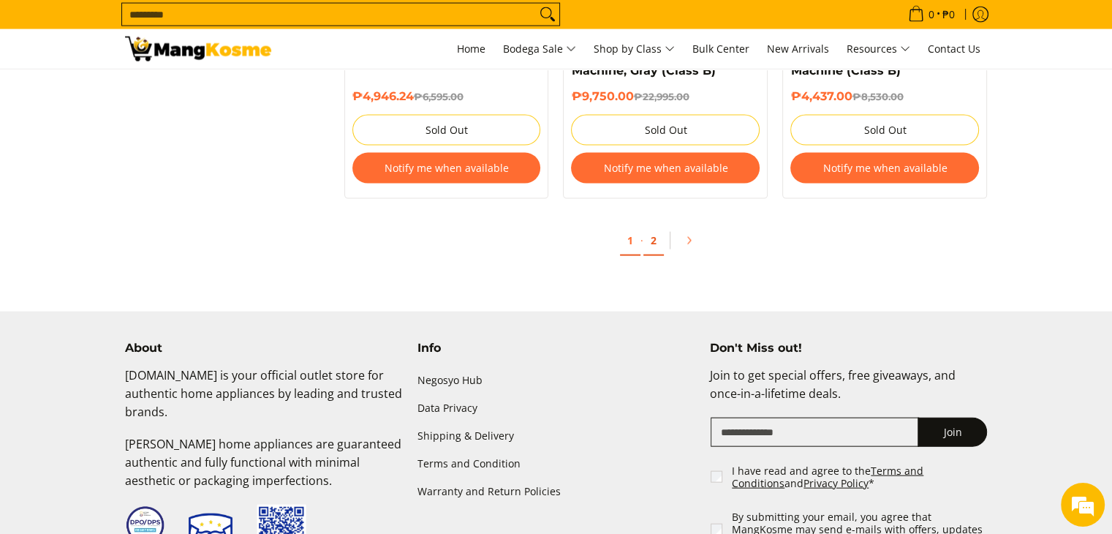
click at [657, 244] on link "2" at bounding box center [654, 241] width 20 height 30
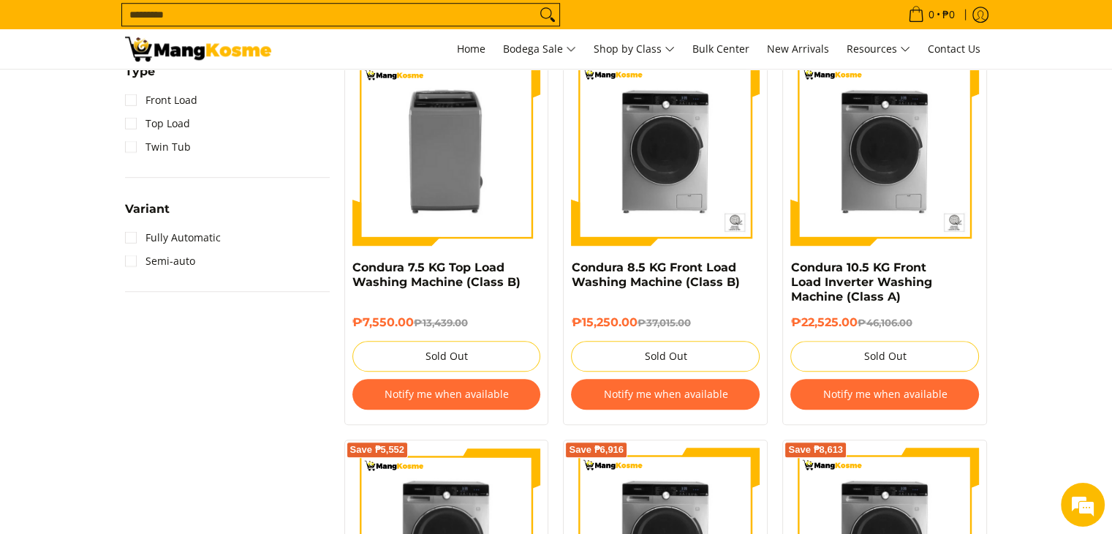
scroll to position [1068, 0]
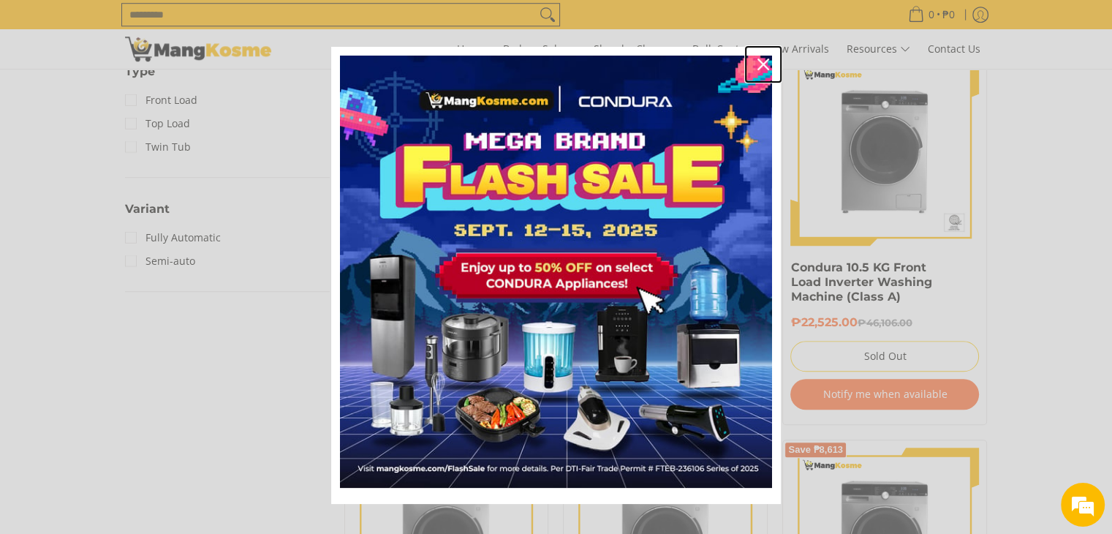
click at [758, 66] on icon "close icon" at bounding box center [764, 65] width 12 height 12
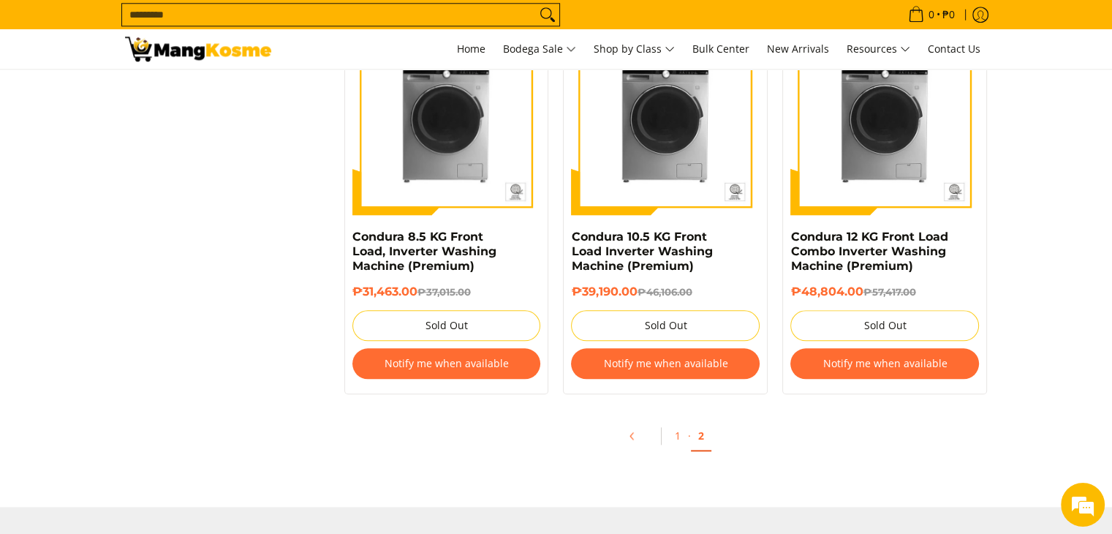
scroll to position [1490, 0]
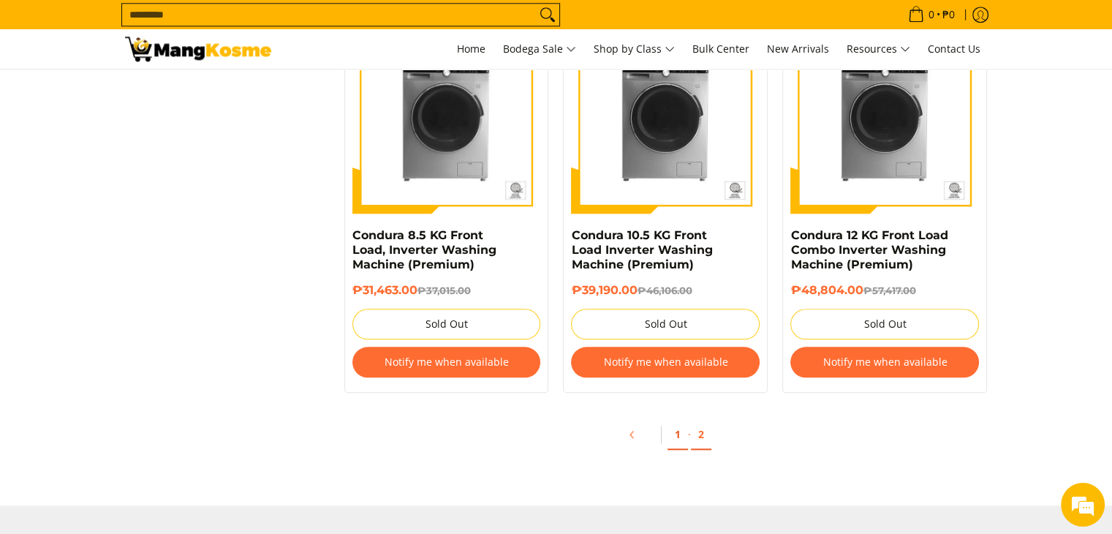
click at [673, 438] on link "1" at bounding box center [678, 435] width 20 height 30
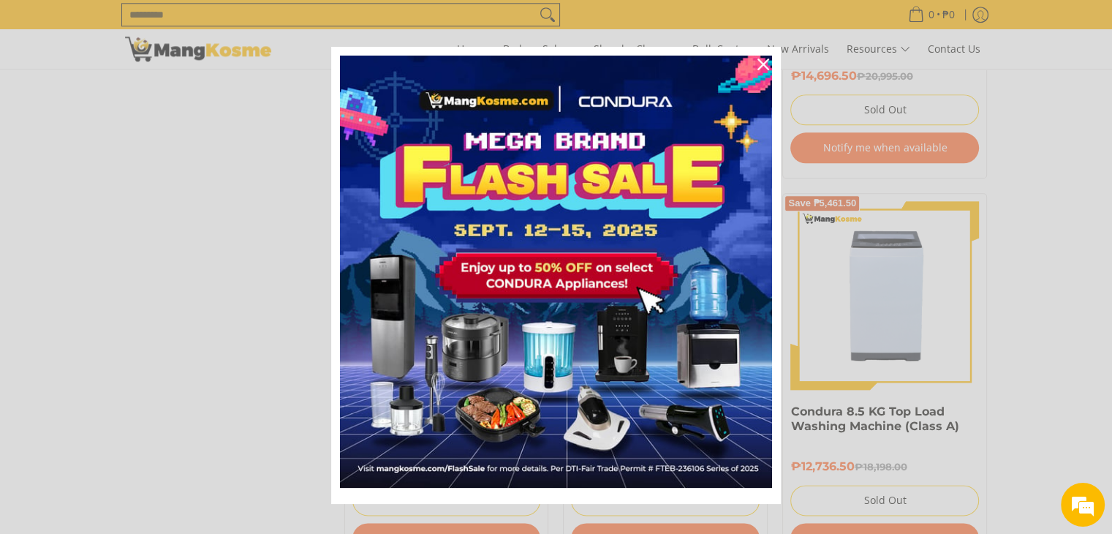
scroll to position [11, 0]
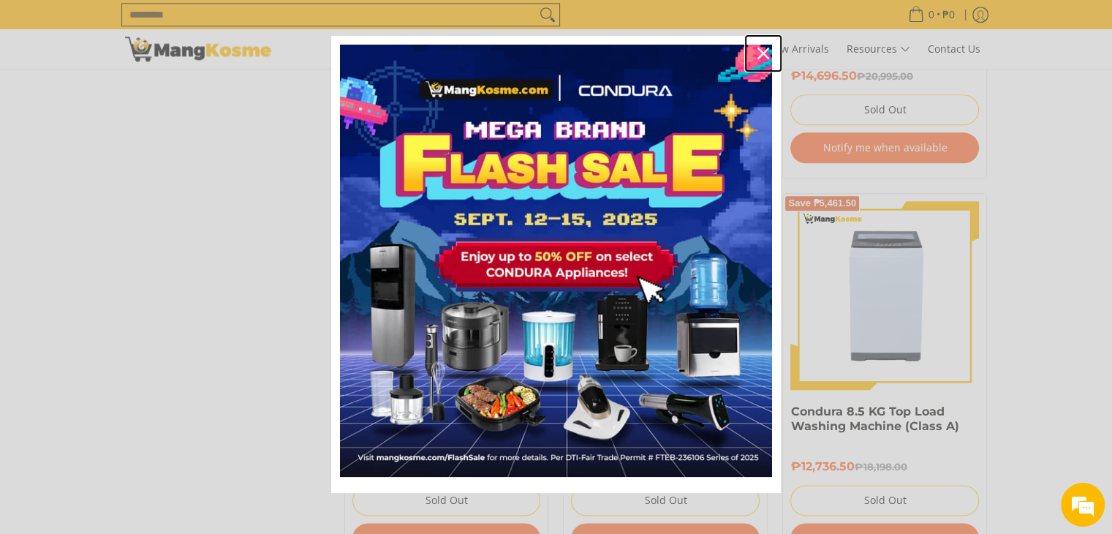
click at [757, 45] on div "Close" at bounding box center [763, 53] width 23 height 23
